Goal: Information Seeking & Learning: Check status

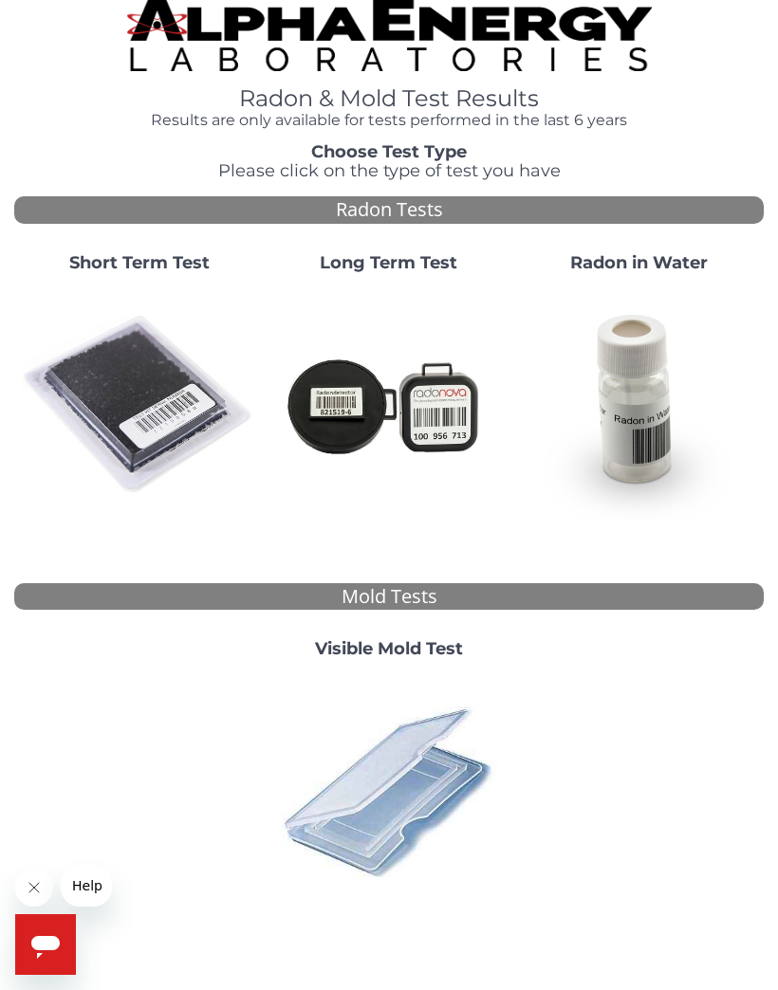
scroll to position [16, 0]
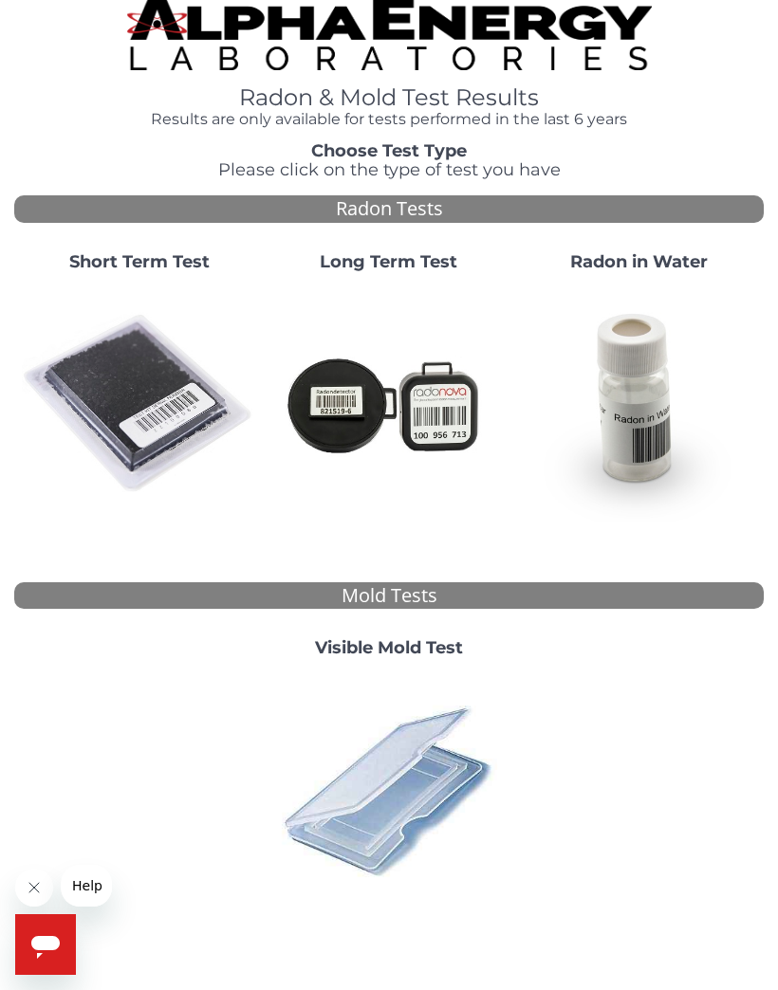
click at [162, 420] on img at bounding box center [139, 403] width 234 height 234
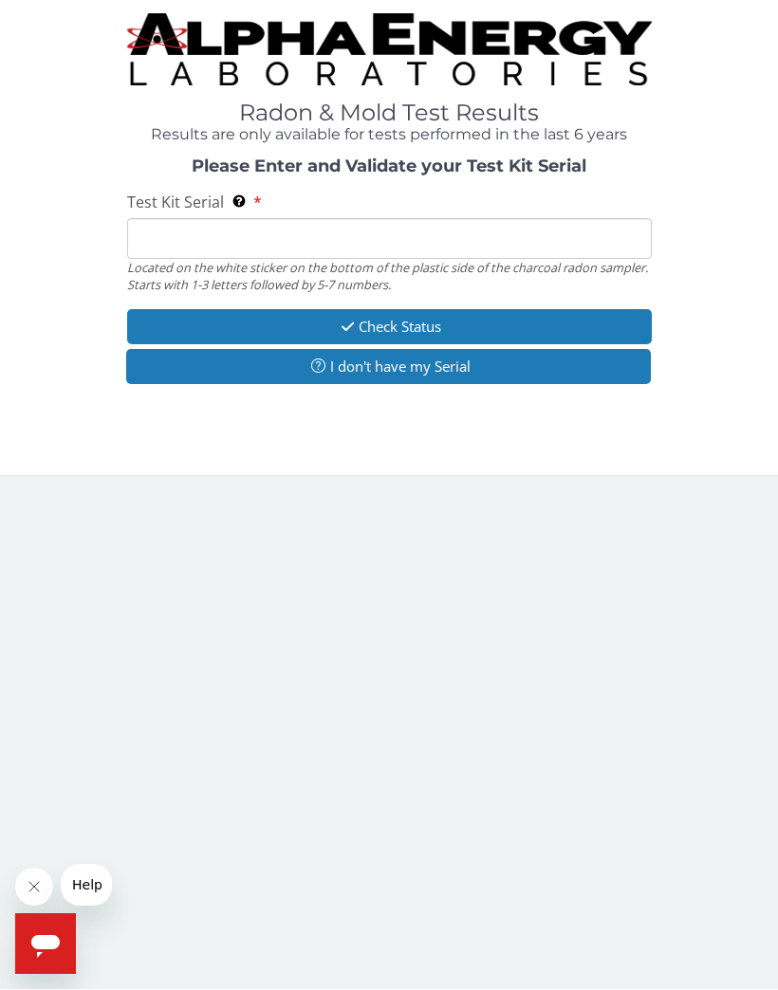
click at [193, 245] on input "Test Kit Serial Located on the white sticker on the bottom of the plastic side …" at bounding box center [389, 239] width 524 height 41
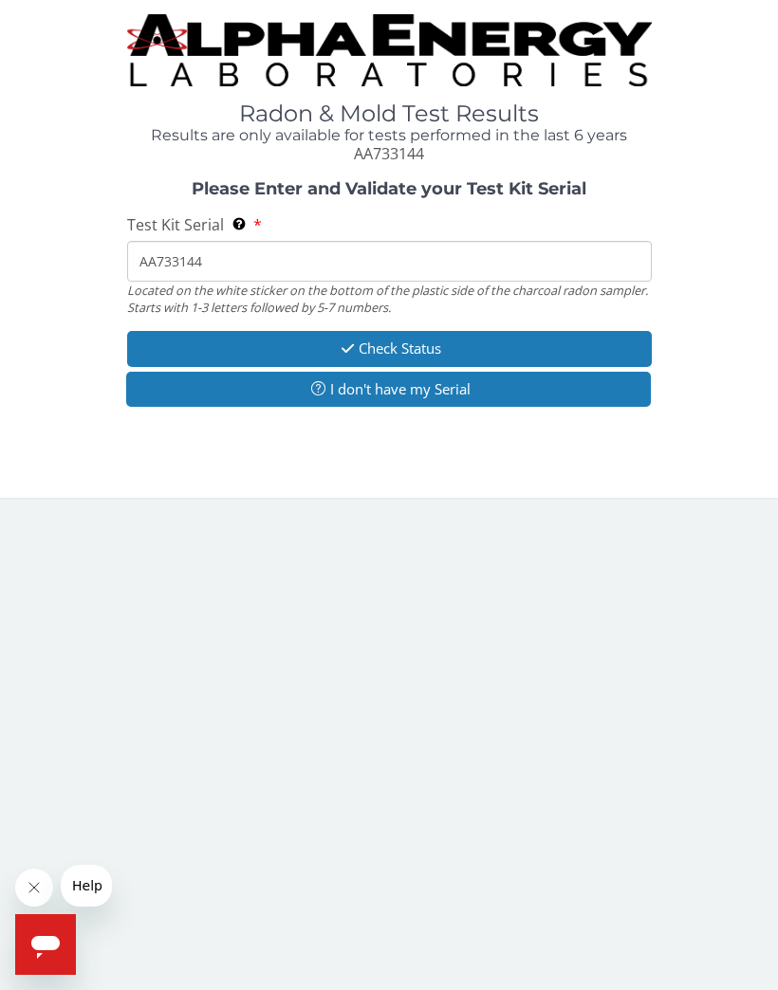
type input "AA733144"
click at [417, 349] on button "Check Status" at bounding box center [389, 348] width 524 height 35
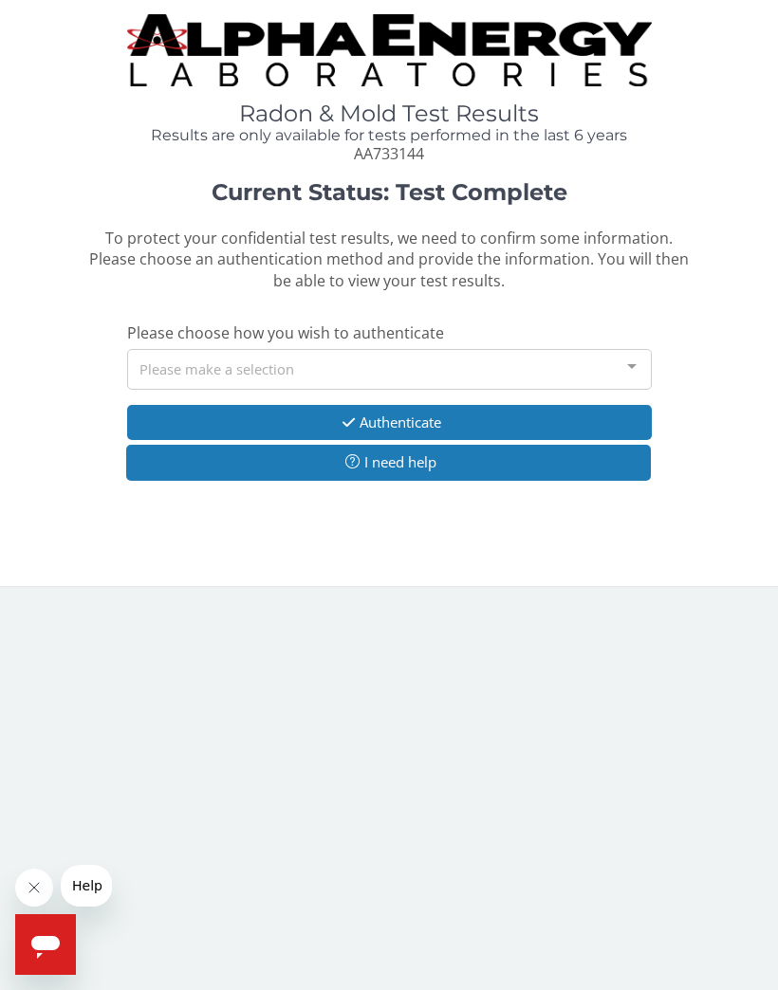
click at [626, 364] on div at bounding box center [632, 368] width 38 height 36
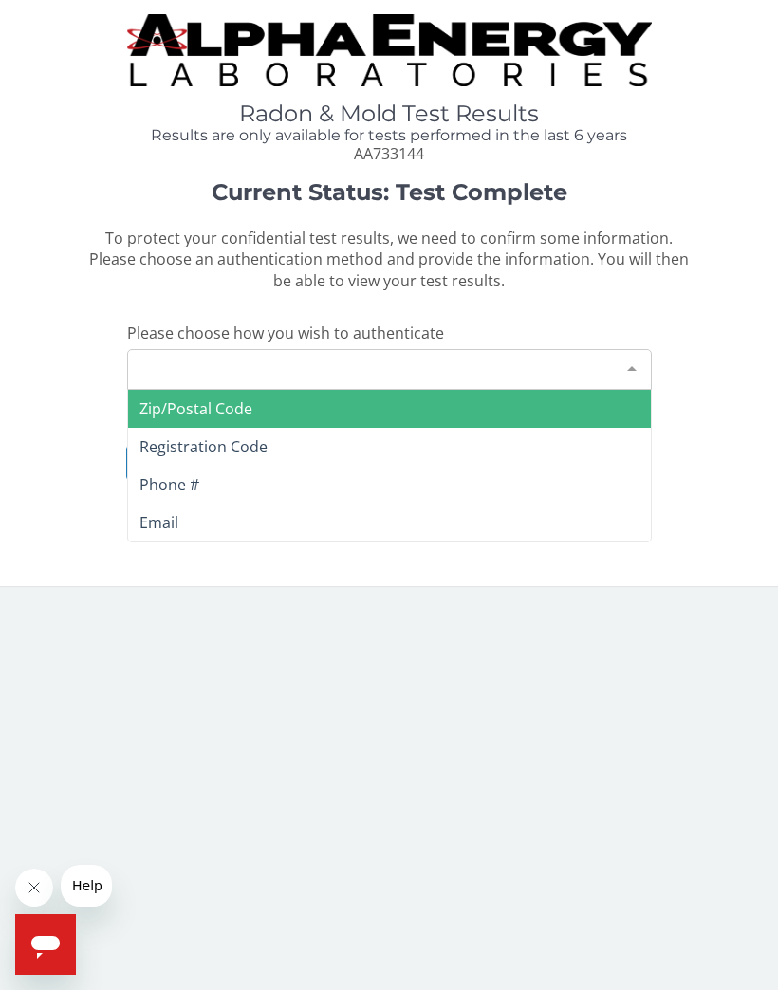
click at [186, 485] on span "Phone #" at bounding box center [169, 484] width 60 height 21
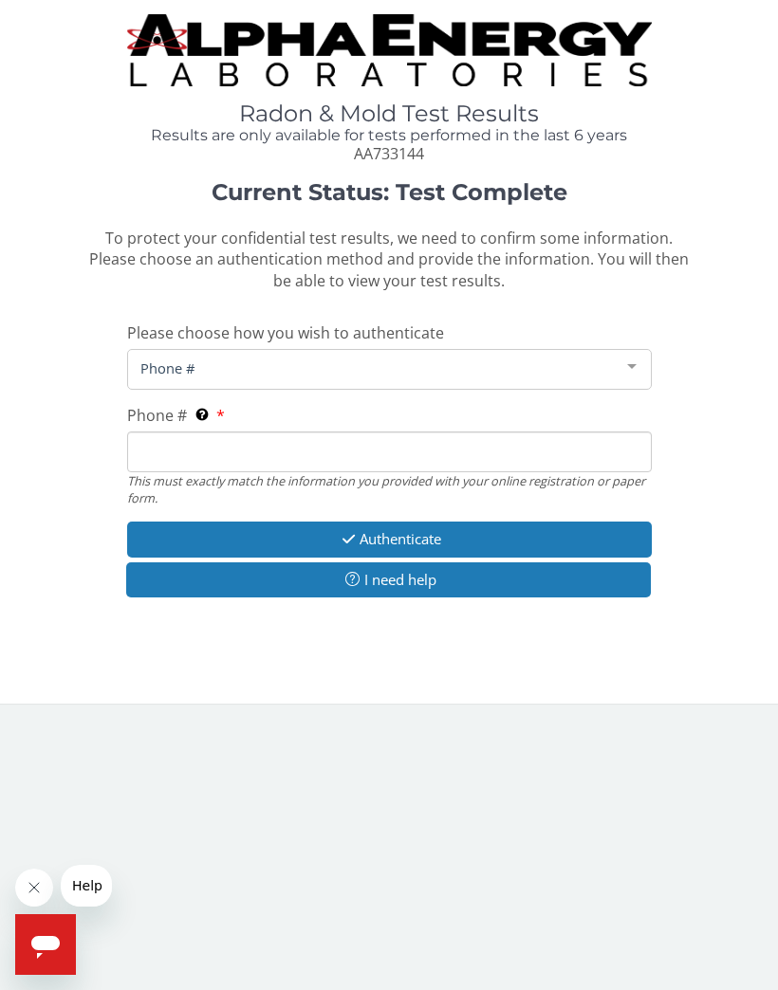
click at [165, 457] on input "Phone # This must exactly match the information you provided with your online r…" at bounding box center [389, 451] width 524 height 41
type input "[PHONE_NUMBER]"
click at [407, 534] on button "Authenticate" at bounding box center [389, 539] width 524 height 35
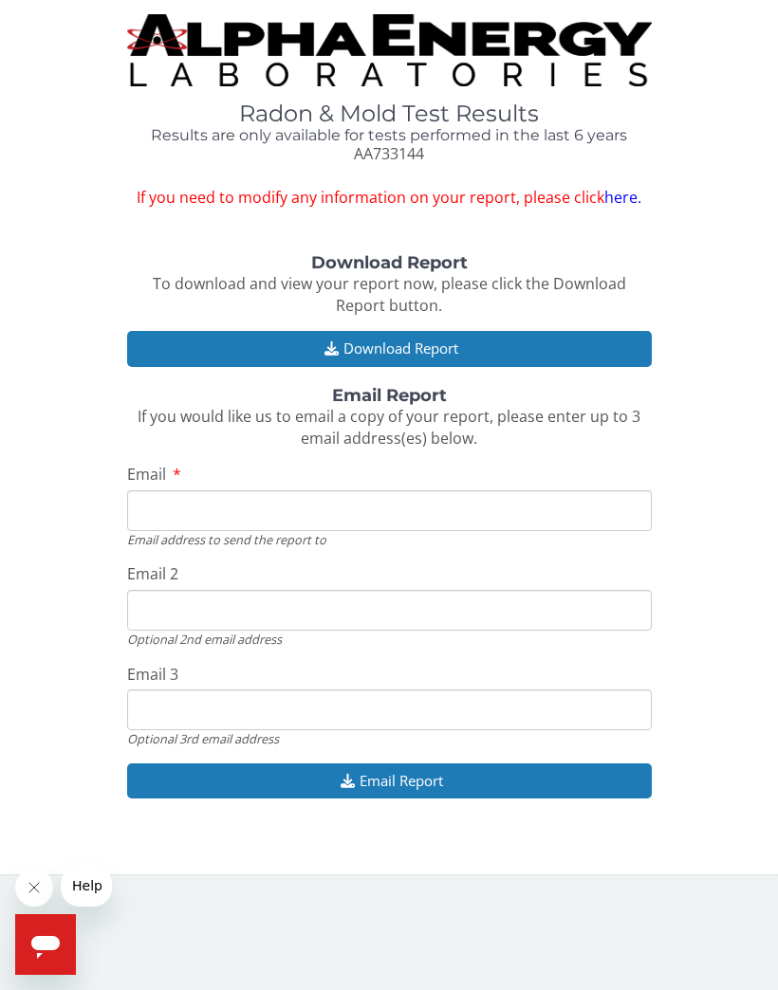
click at [413, 352] on button "Download Report" at bounding box center [389, 348] width 524 height 35
